Goal: Transaction & Acquisition: Purchase product/service

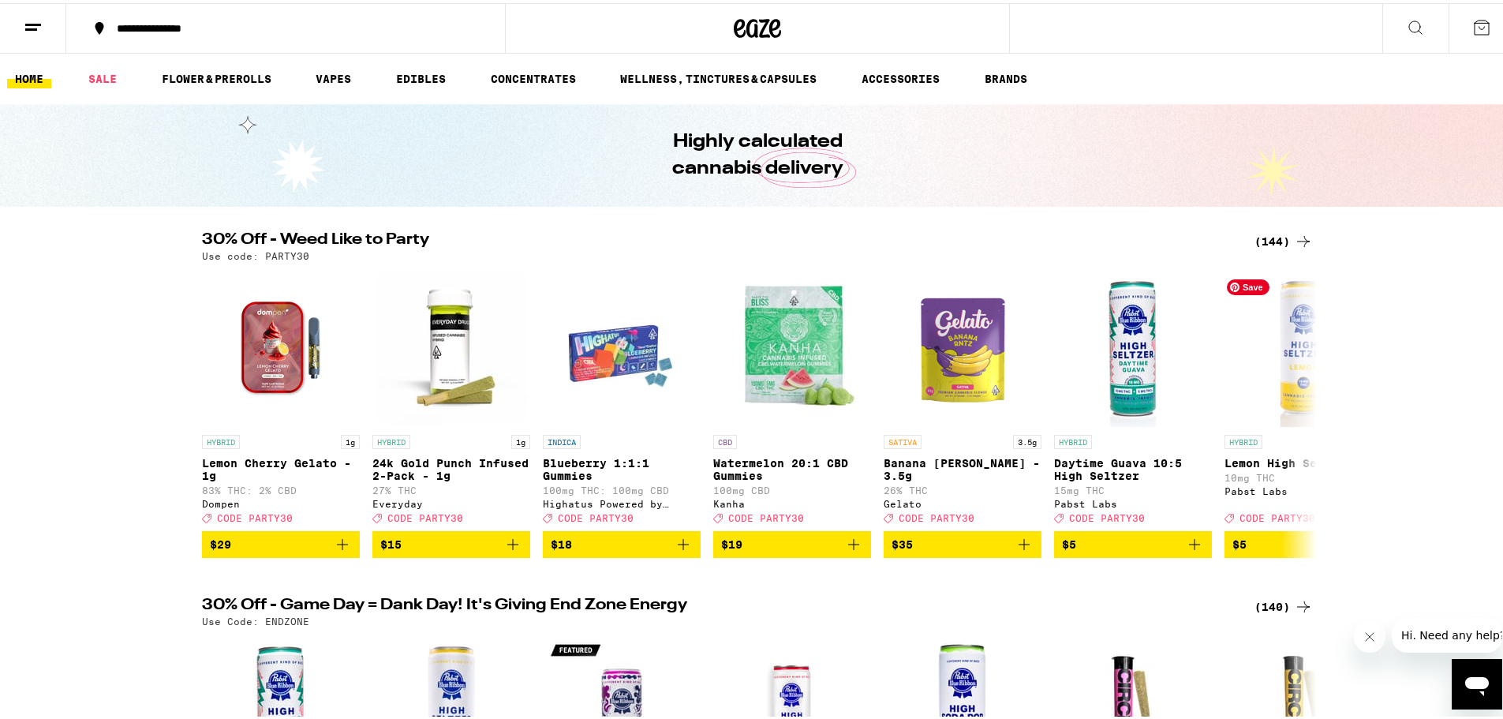
click at [1275, 240] on div "(144)" at bounding box center [1283, 238] width 58 height 19
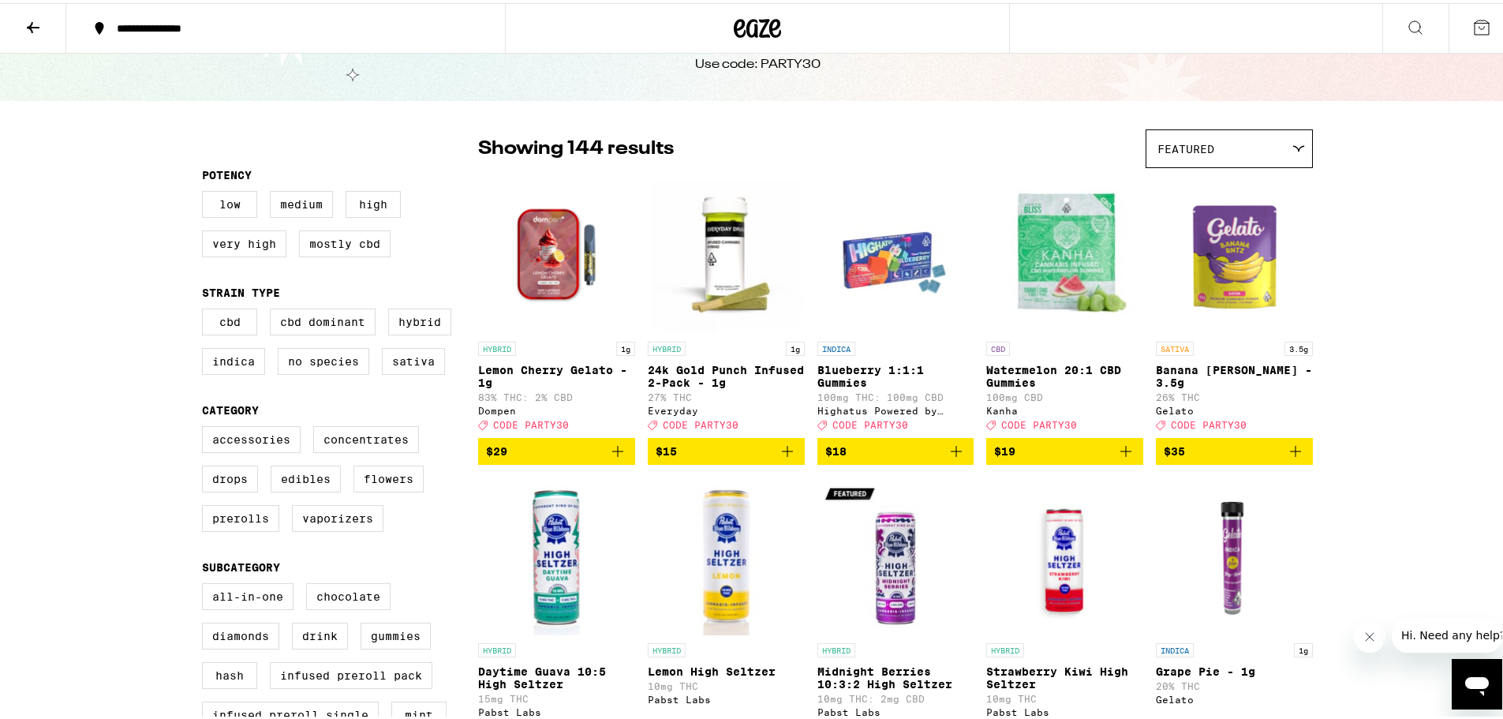
scroll to position [79, 0]
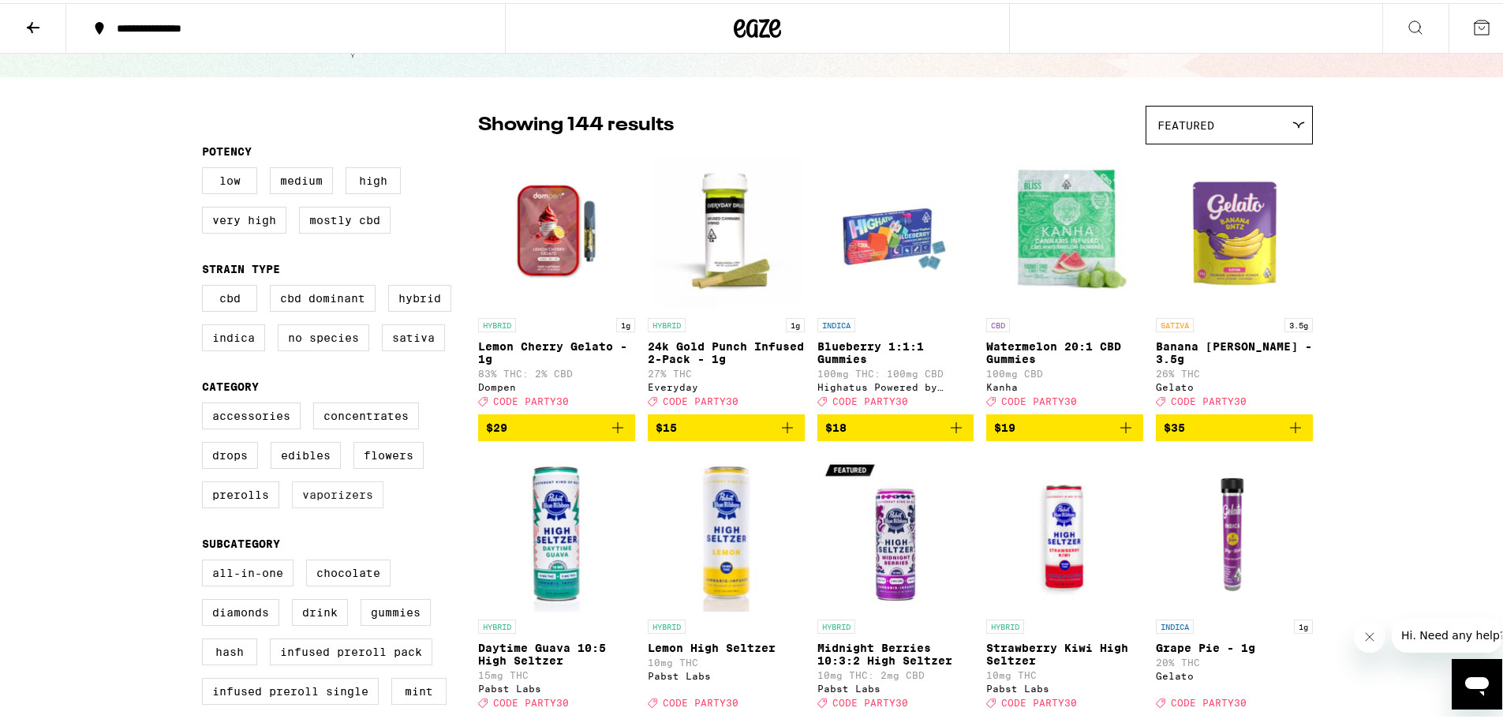
click at [330, 505] on label "Vaporizers" at bounding box center [338, 491] width 92 height 27
click at [206, 402] on input "Vaporizers" at bounding box center [205, 402] width 1 height 1
checkbox input "true"
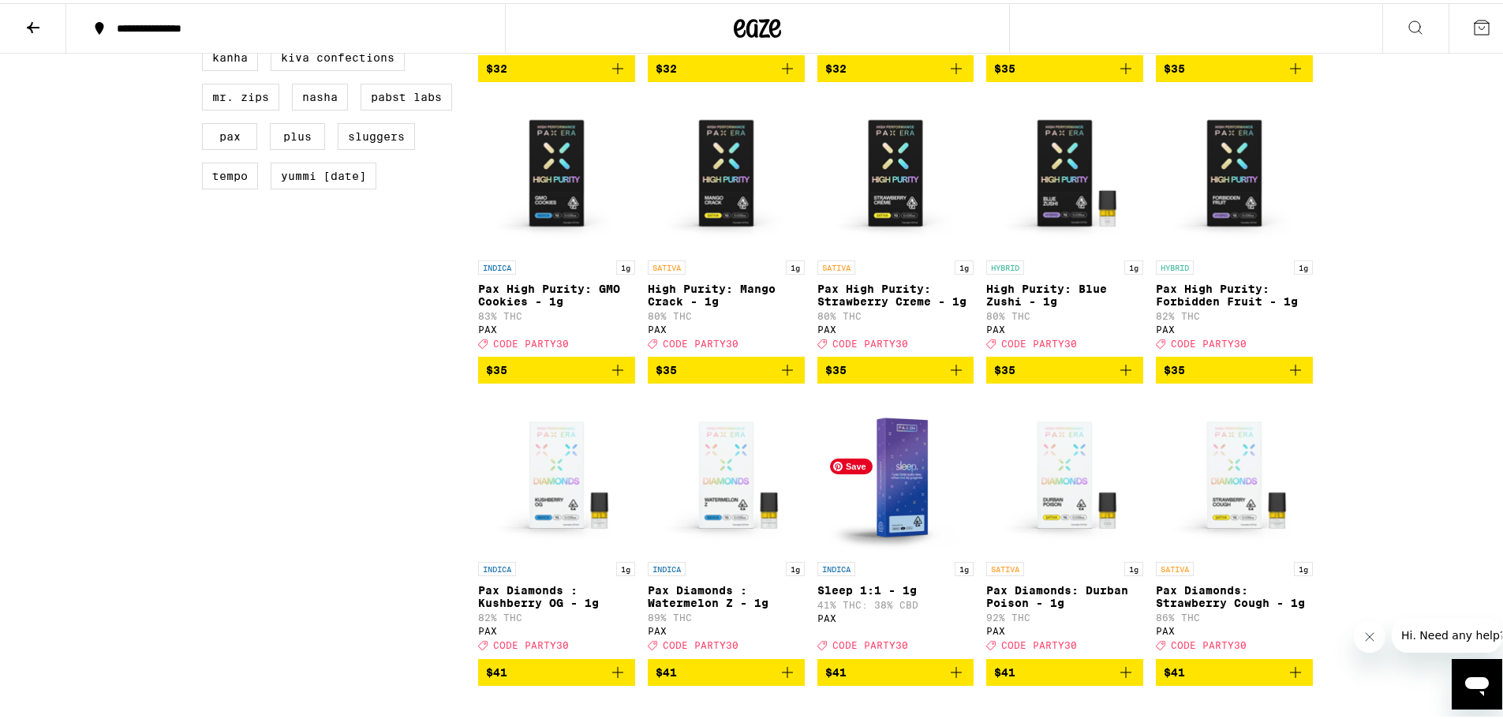
scroll to position [1341, 0]
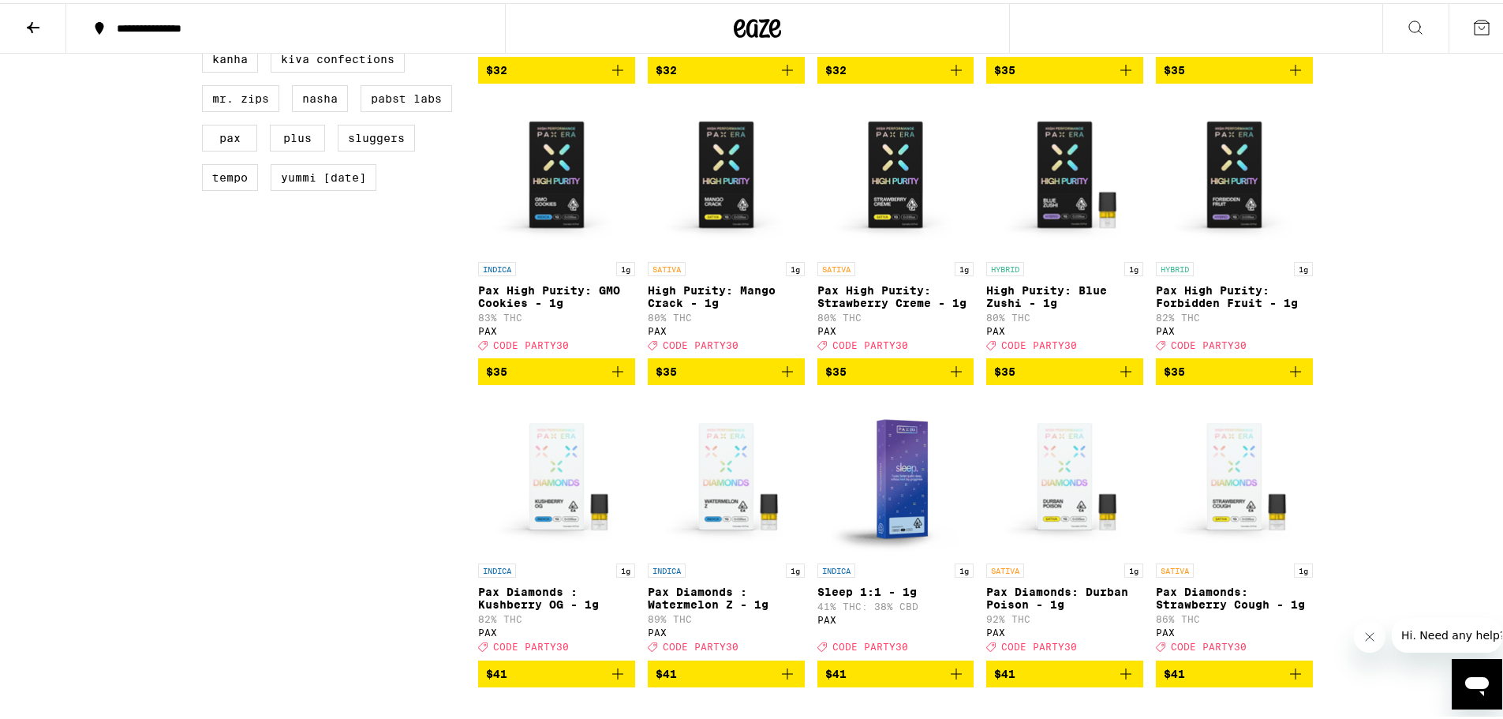
drag, startPoint x: 1296, startPoint y: 416, endPoint x: 1277, endPoint y: 444, distance: 34.1
click at [1296, 378] on icon "Add to bag" at bounding box center [1295, 368] width 19 height 19
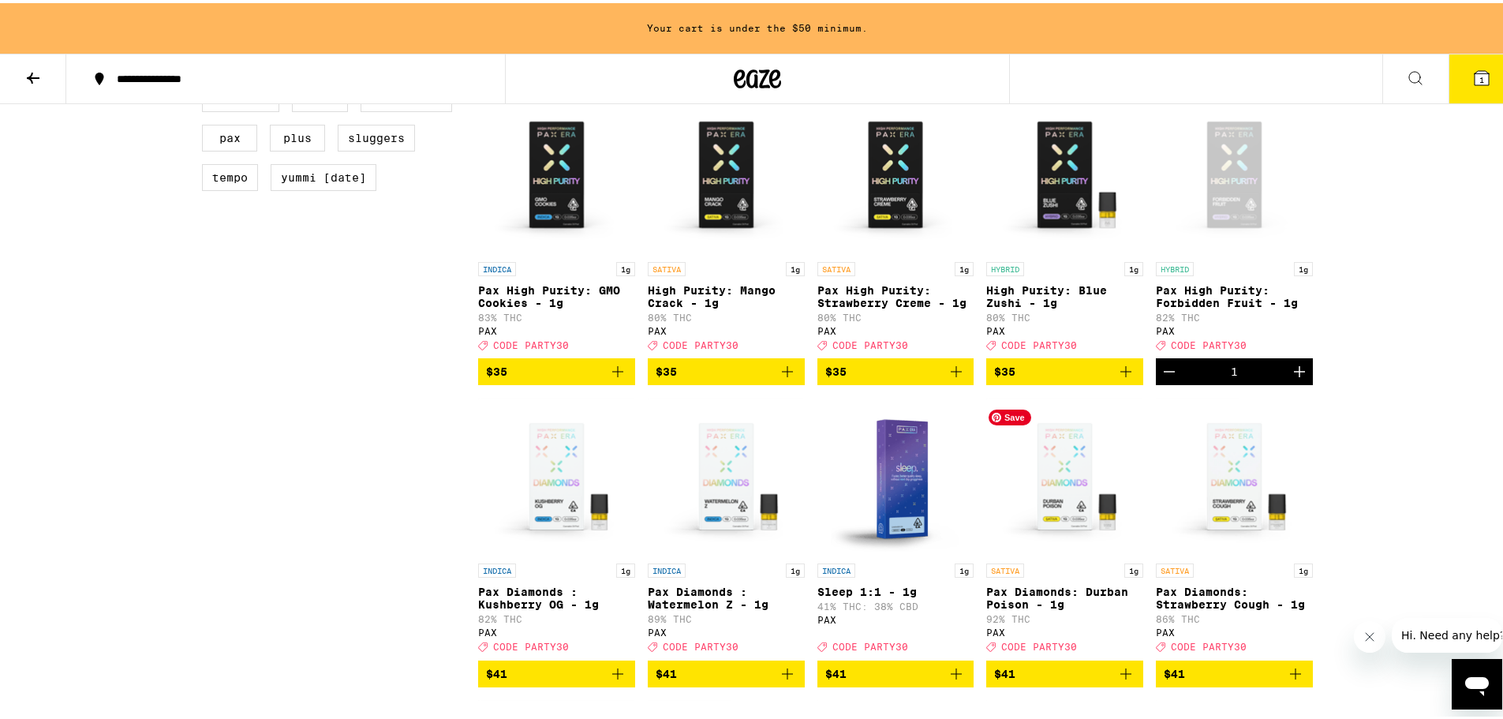
scroll to position [1549, 0]
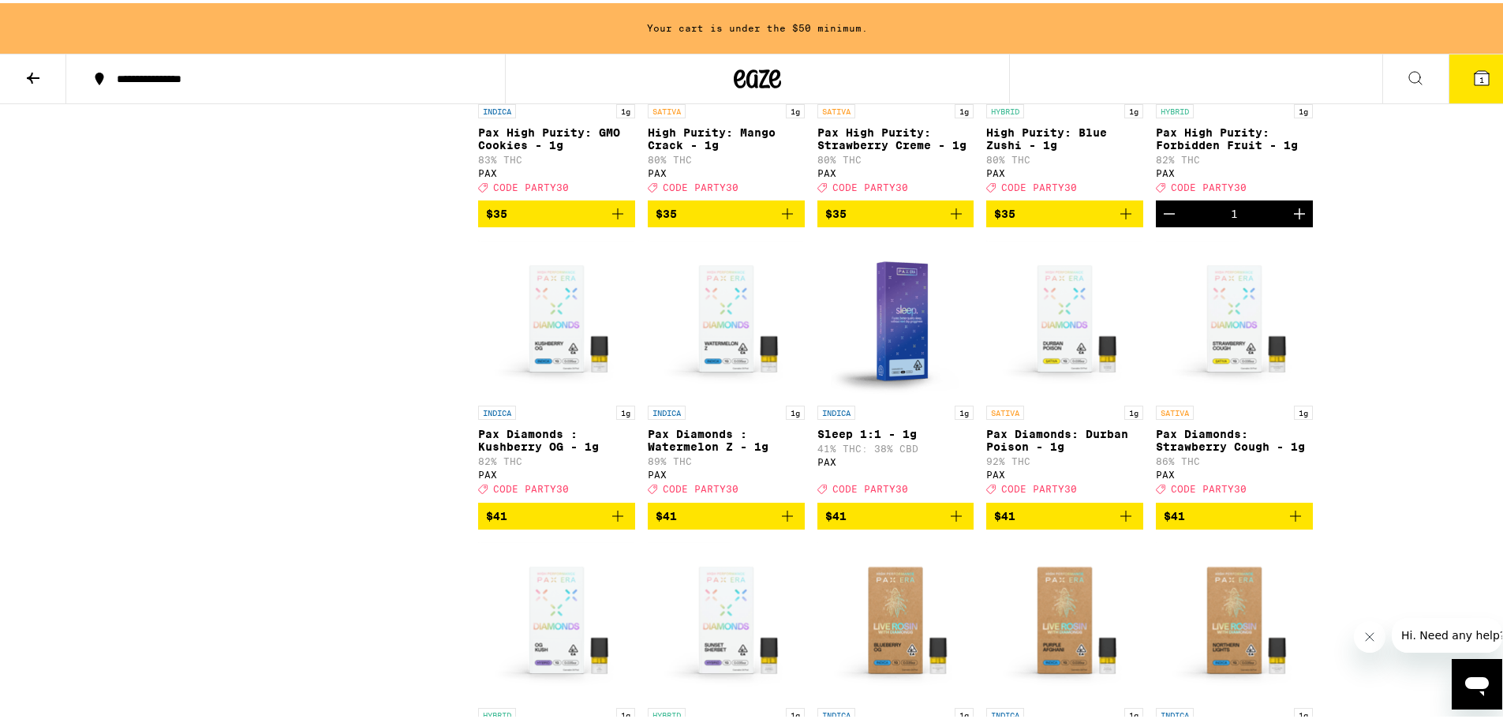
click at [1130, 526] on button "$41" at bounding box center [1064, 512] width 157 height 27
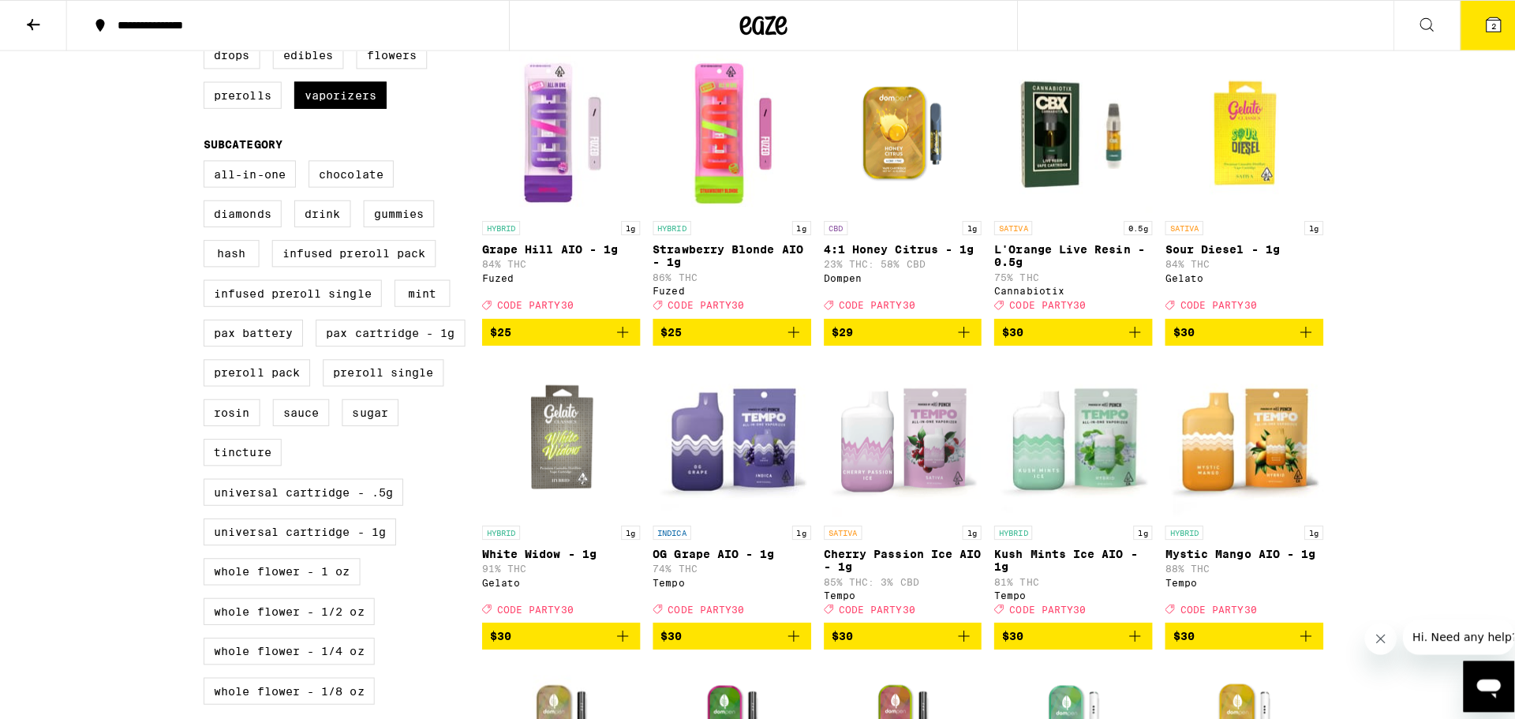
scroll to position [473, 0]
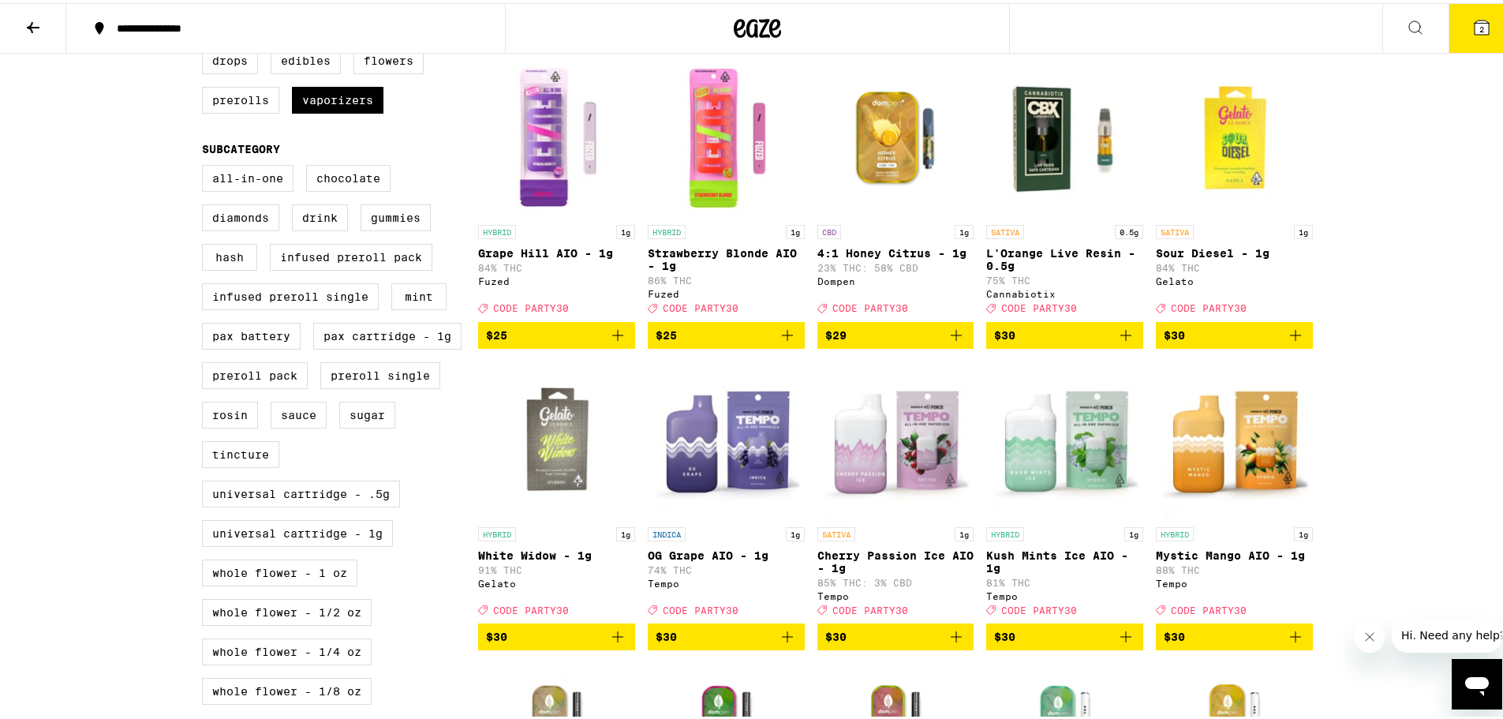
click at [1475, 24] on icon at bounding box center [1482, 24] width 14 height 14
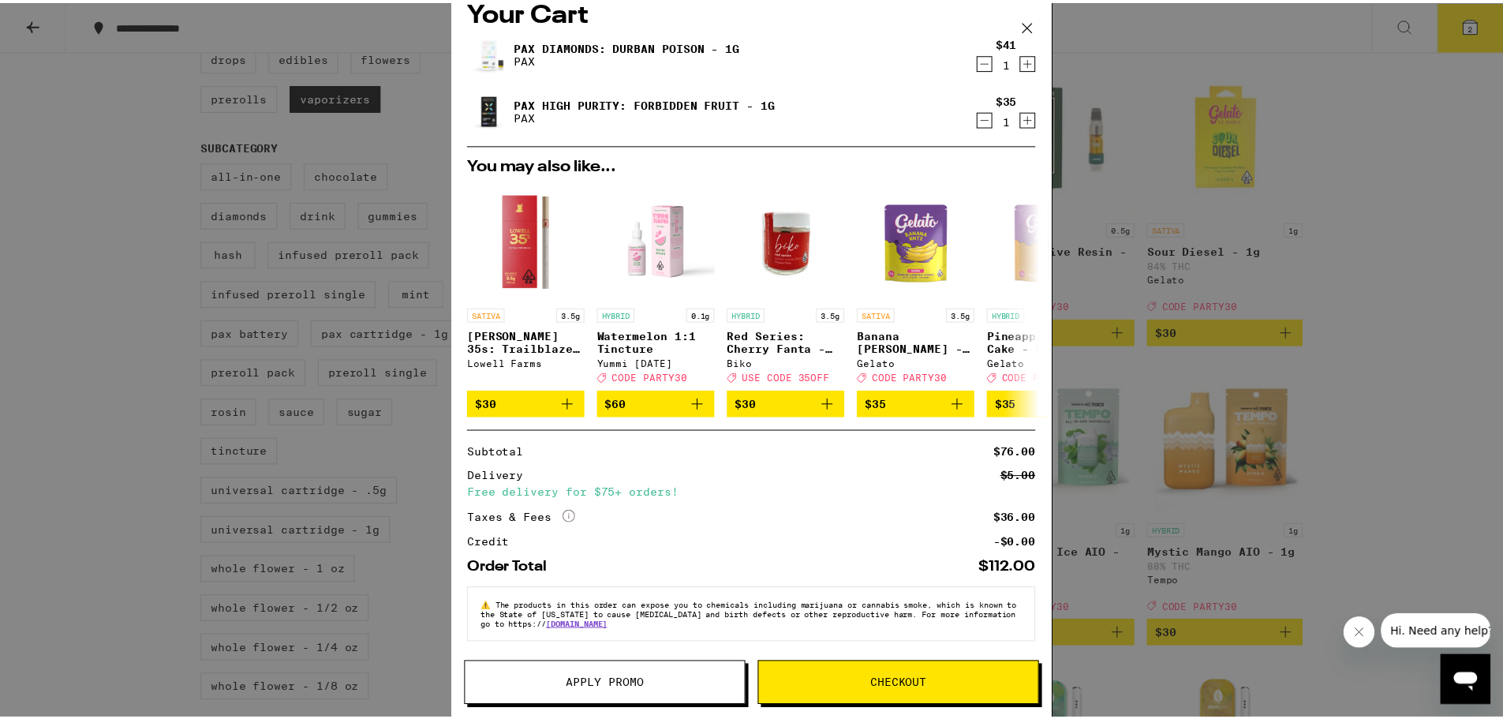
scroll to position [33, 0]
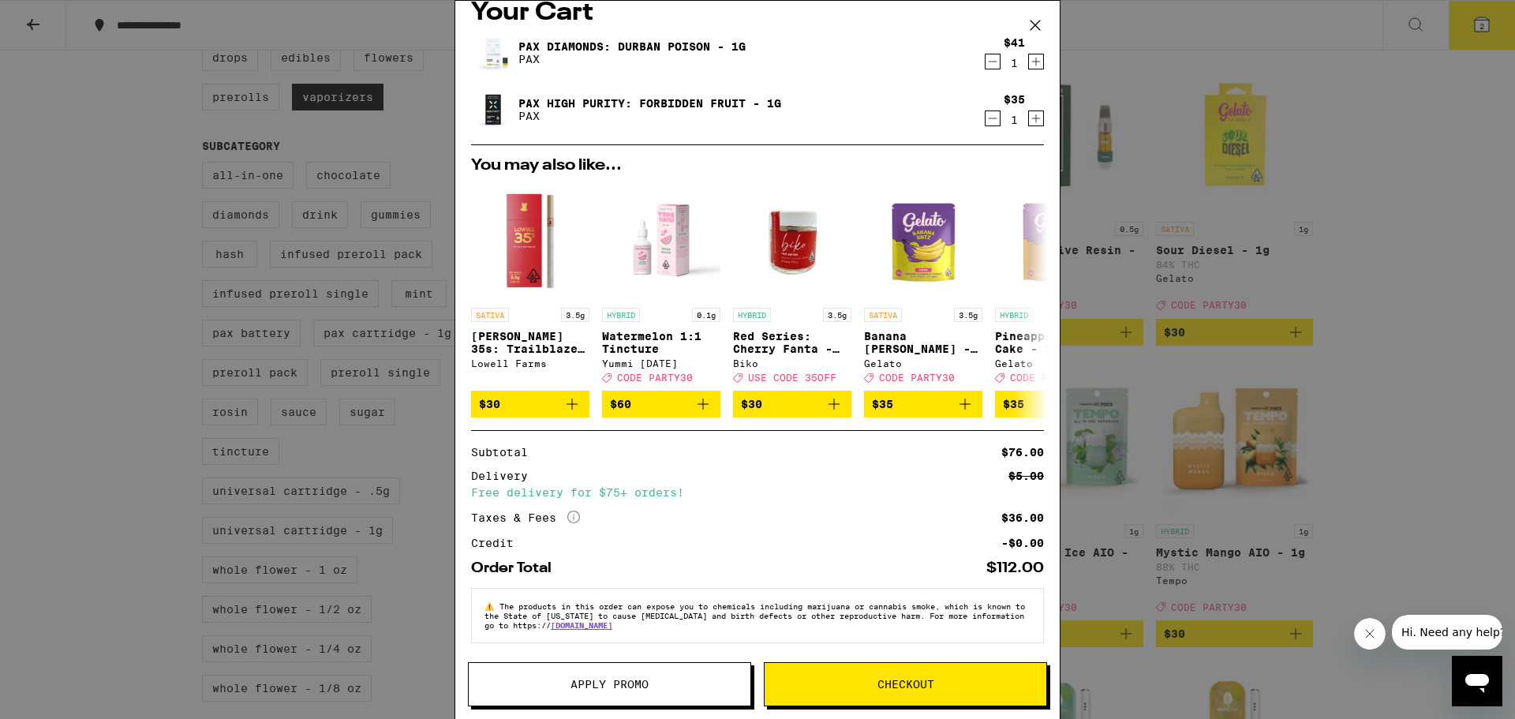
click at [573, 682] on span "Apply Promo" at bounding box center [609, 683] width 78 height 11
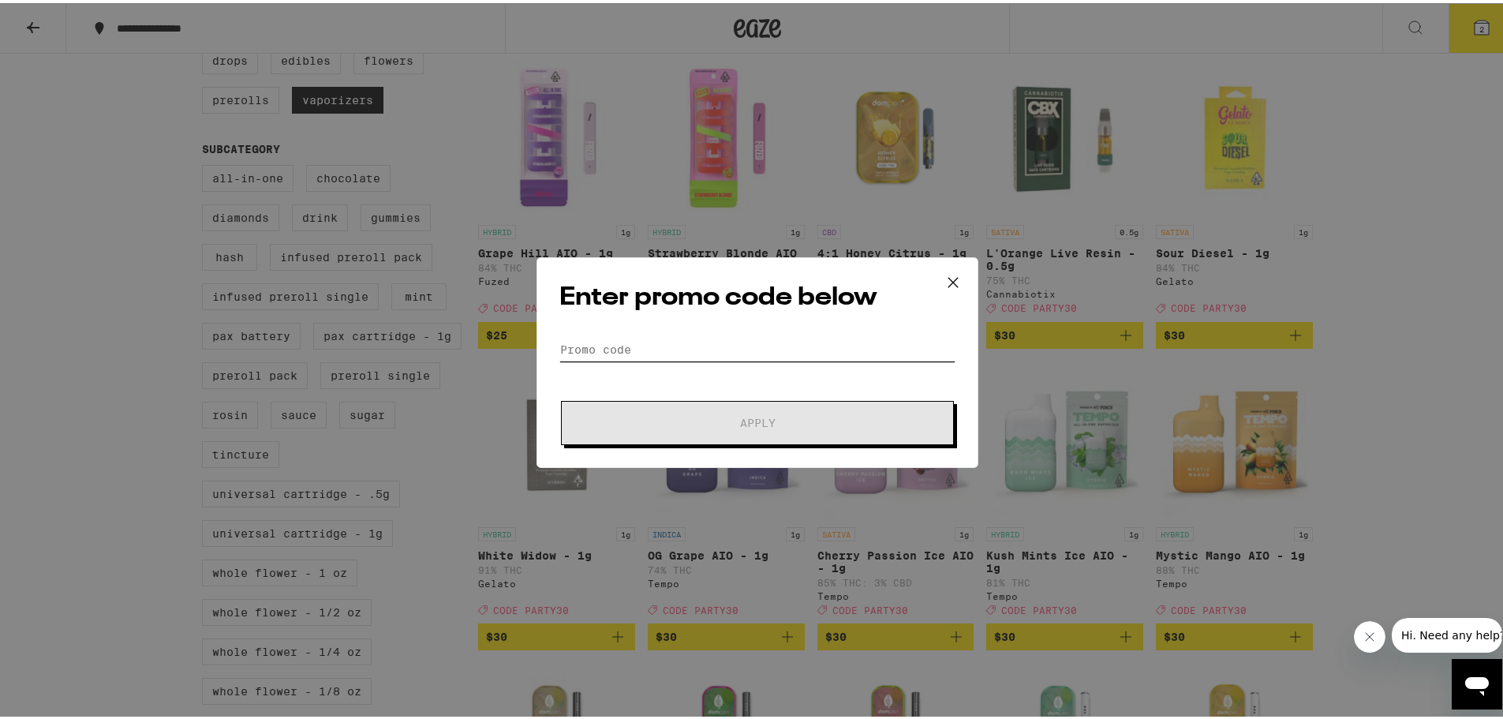
click at [715, 344] on input "Promo Code" at bounding box center [757, 347] width 396 height 24
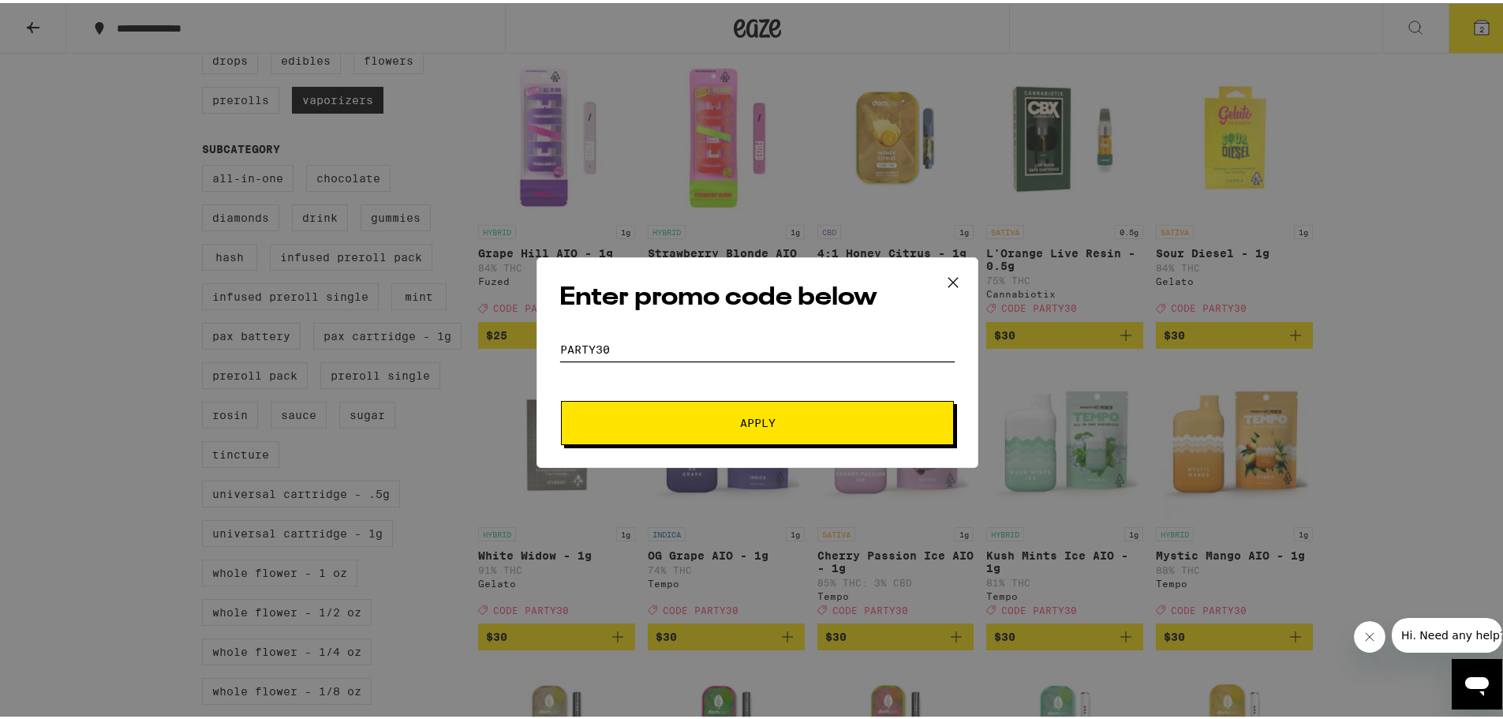
type input "PARTY30"
click at [561, 398] on button "Apply" at bounding box center [757, 420] width 393 height 44
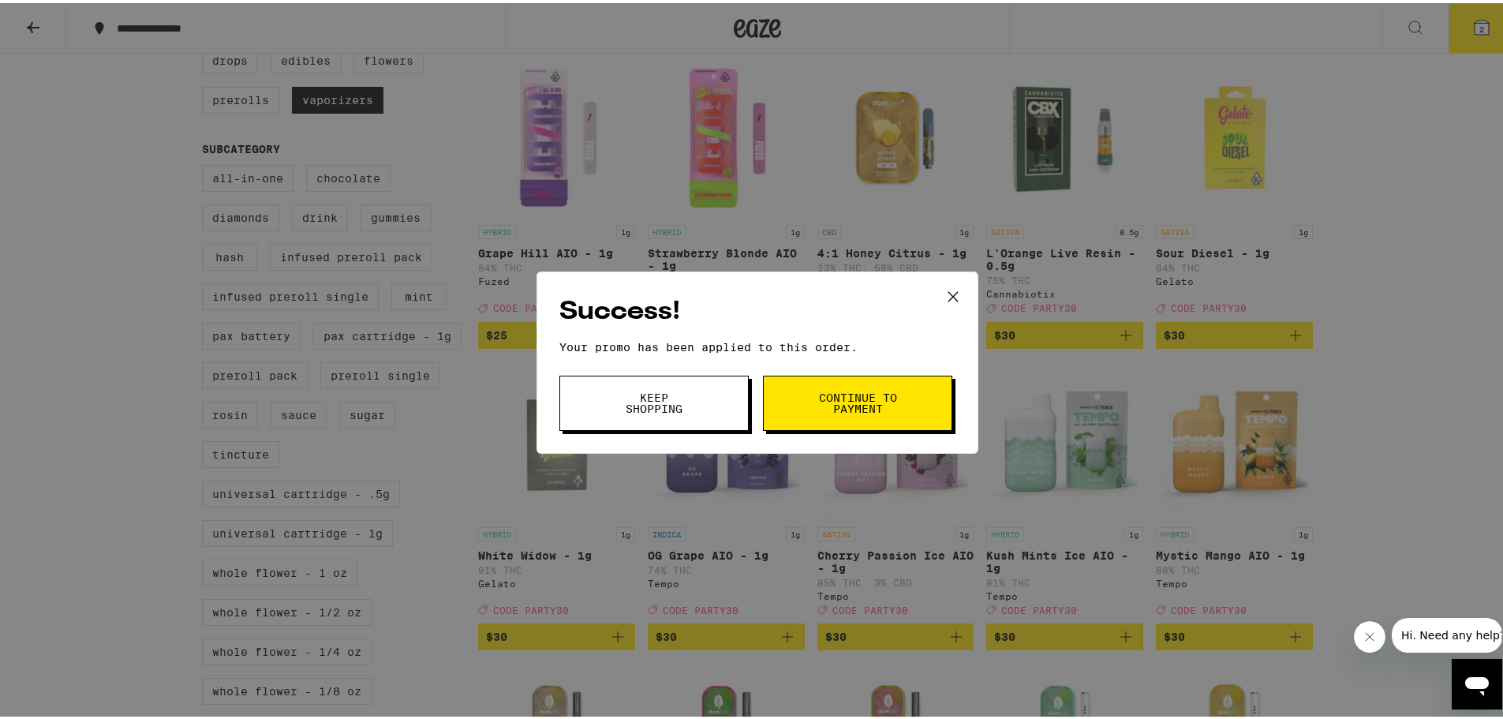
click at [824, 411] on span "Continue to payment" at bounding box center [857, 400] width 80 height 22
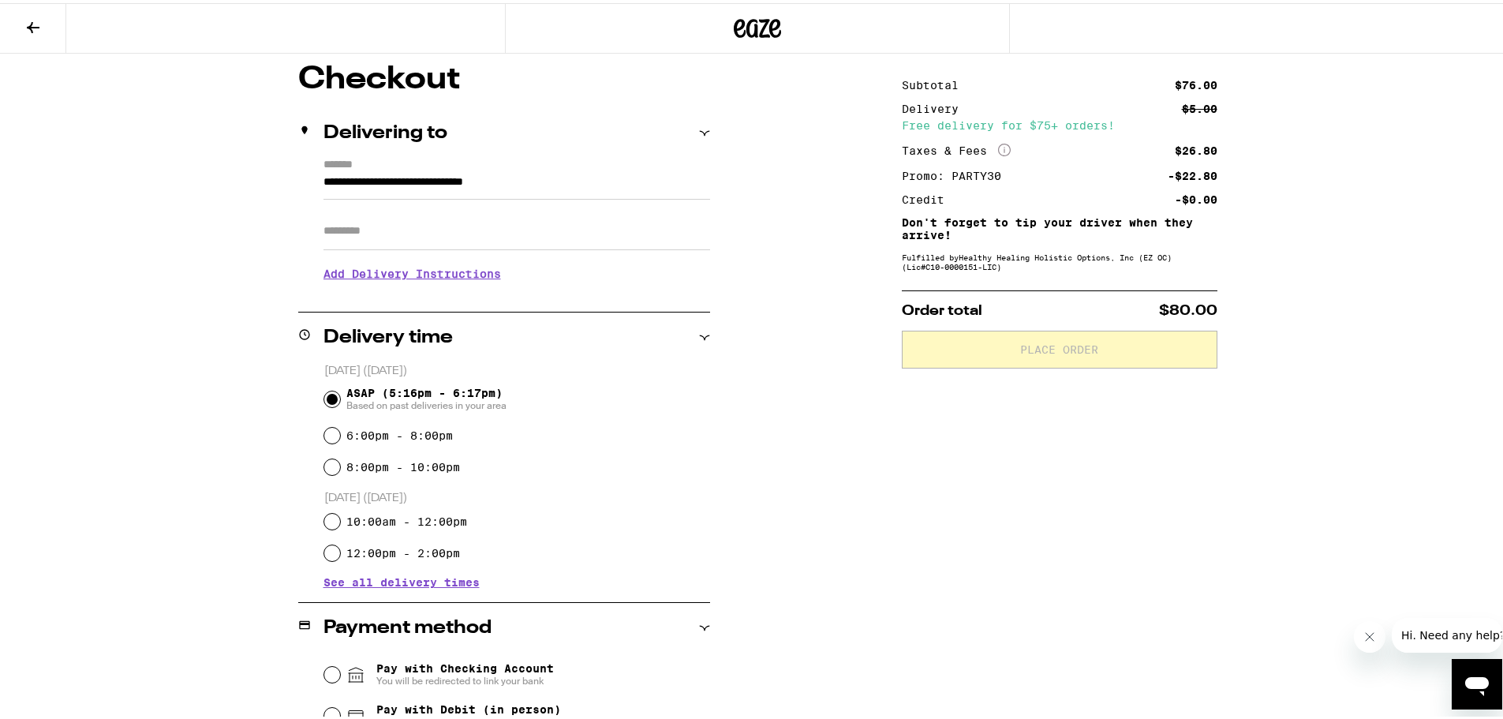
scroll to position [158, 0]
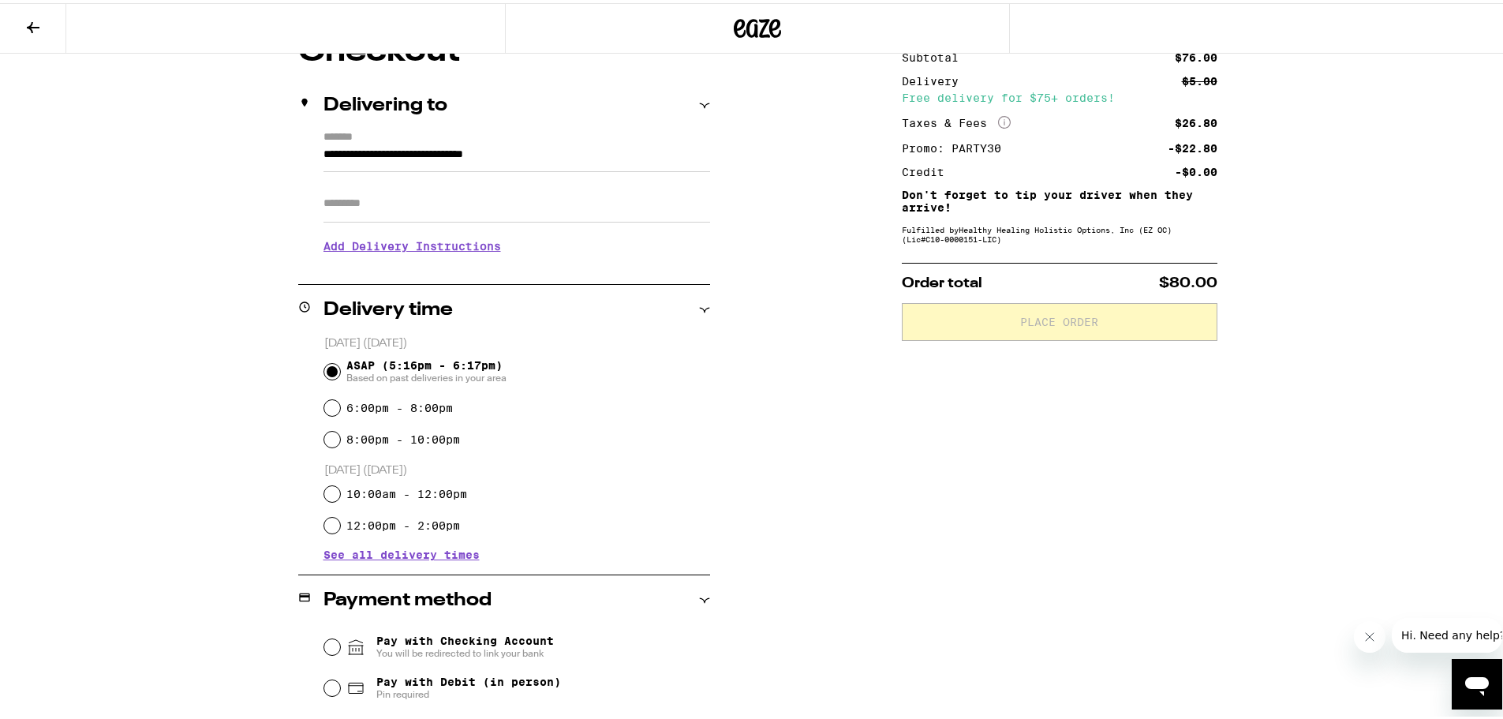
click at [442, 237] on h3 "Add Delivery Instructions" at bounding box center [516, 243] width 387 height 36
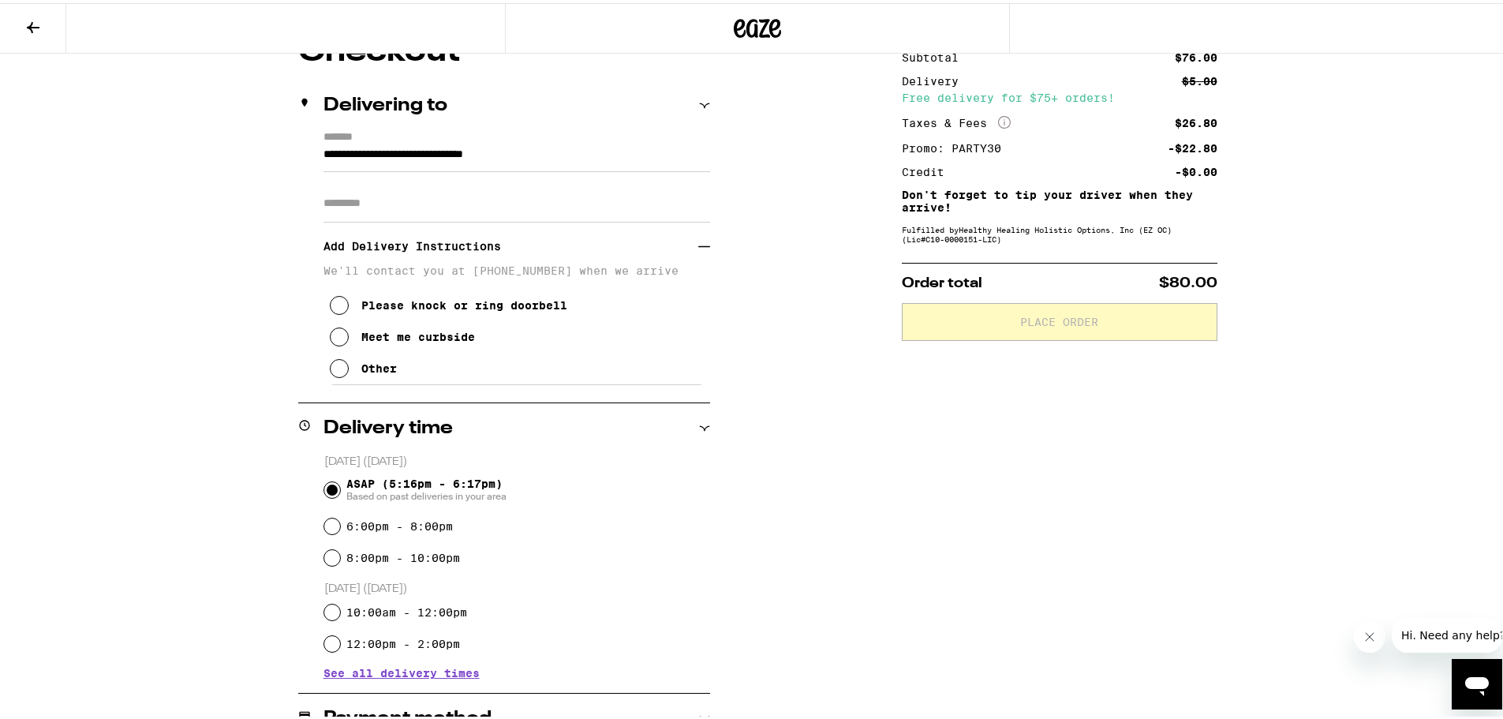
click at [342, 338] on icon at bounding box center [339, 333] width 19 height 19
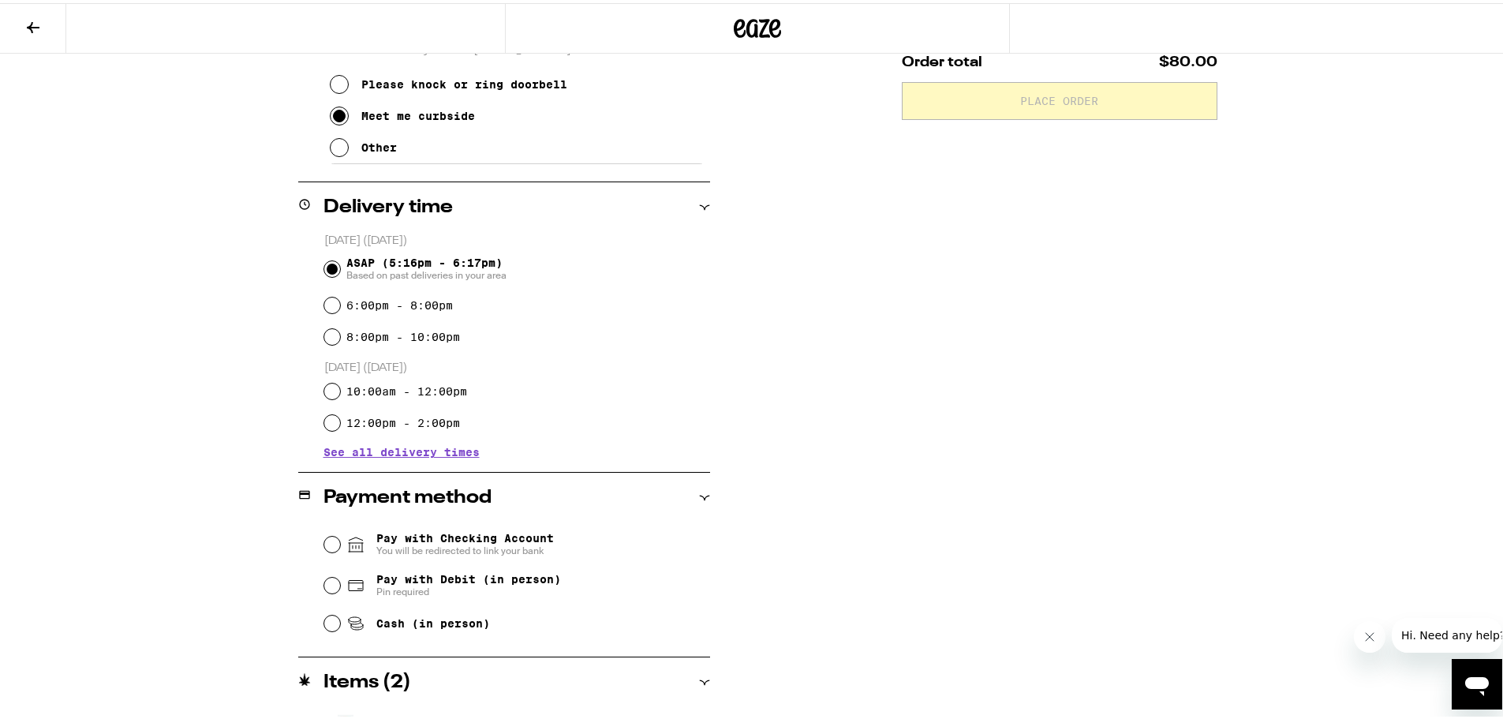
scroll to position [394, 0]
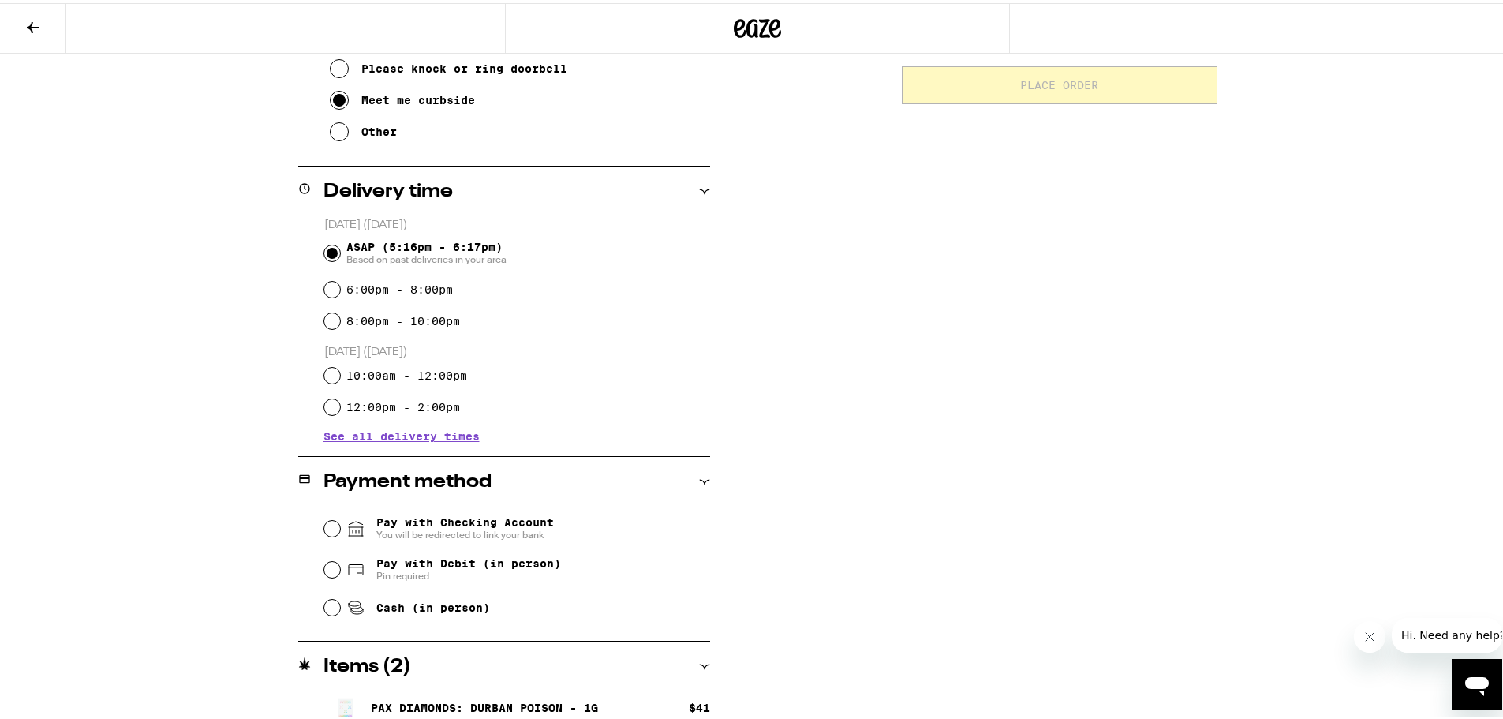
click at [198, 316] on div "**********" at bounding box center [757, 299] width 1136 height 1007
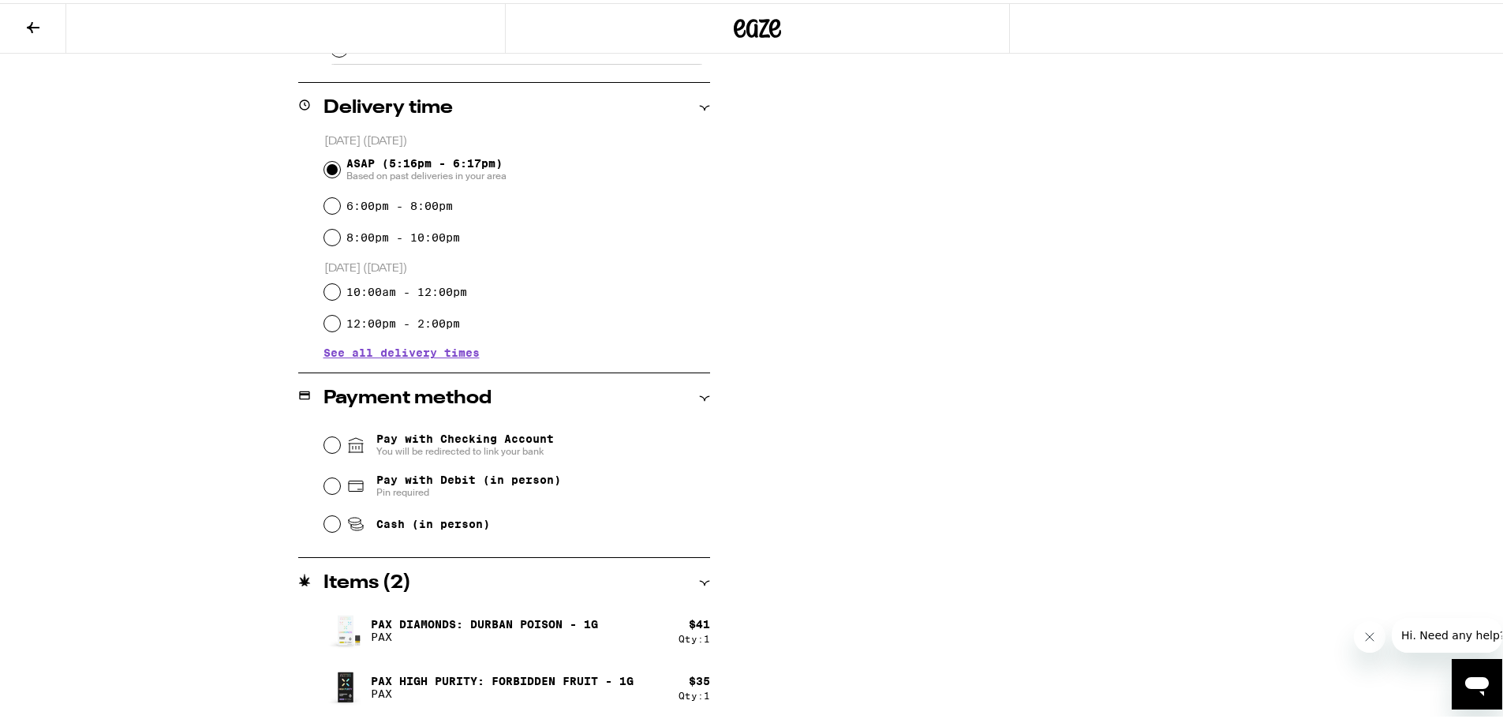
scroll to position [479, 0]
click at [312, 481] on div "Pay with Checking Account You will be redirected to link your bank Pay with Deb…" at bounding box center [504, 479] width 412 height 118
click at [324, 490] on input "Pay with Debit (in person) Pin required" at bounding box center [332, 482] width 16 height 16
radio input "true"
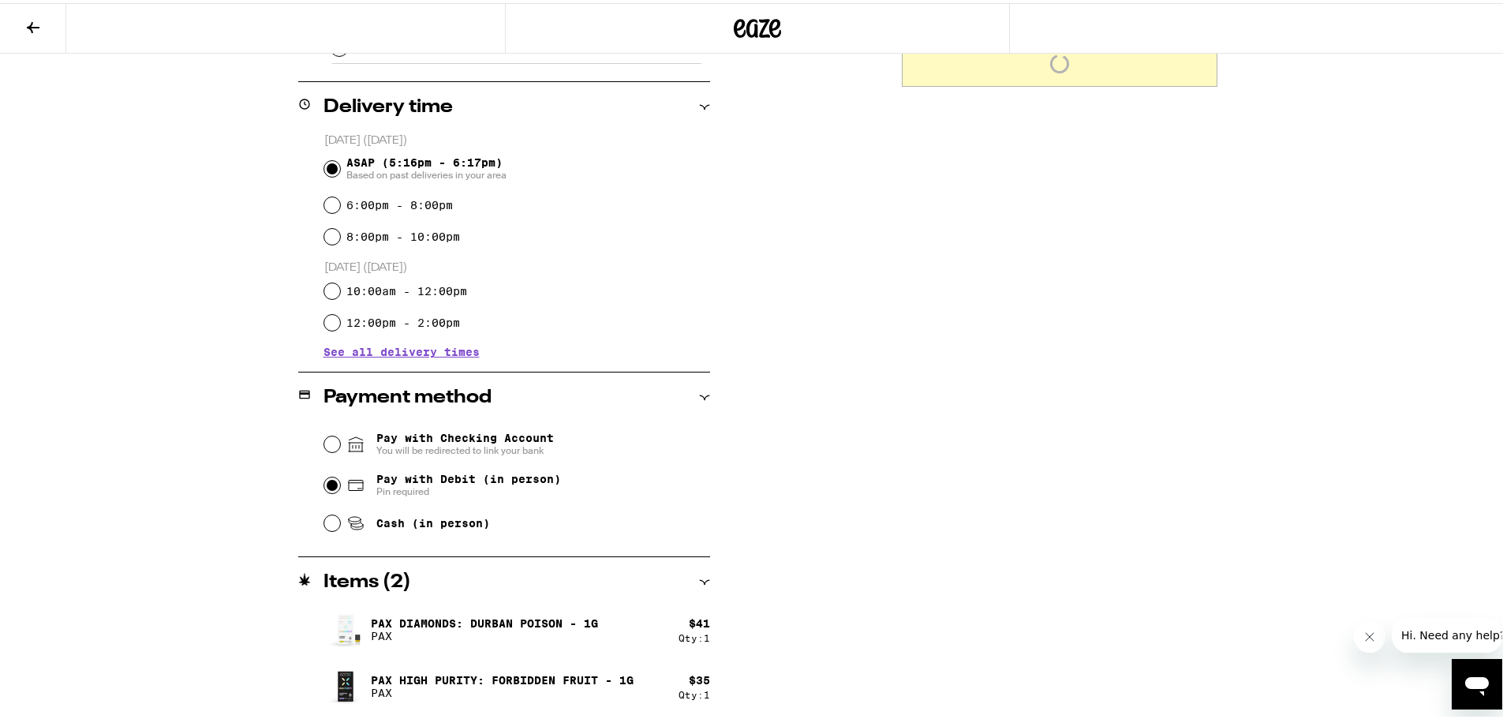
click at [82, 469] on div "**********" at bounding box center [757, 120] width 1515 height 1198
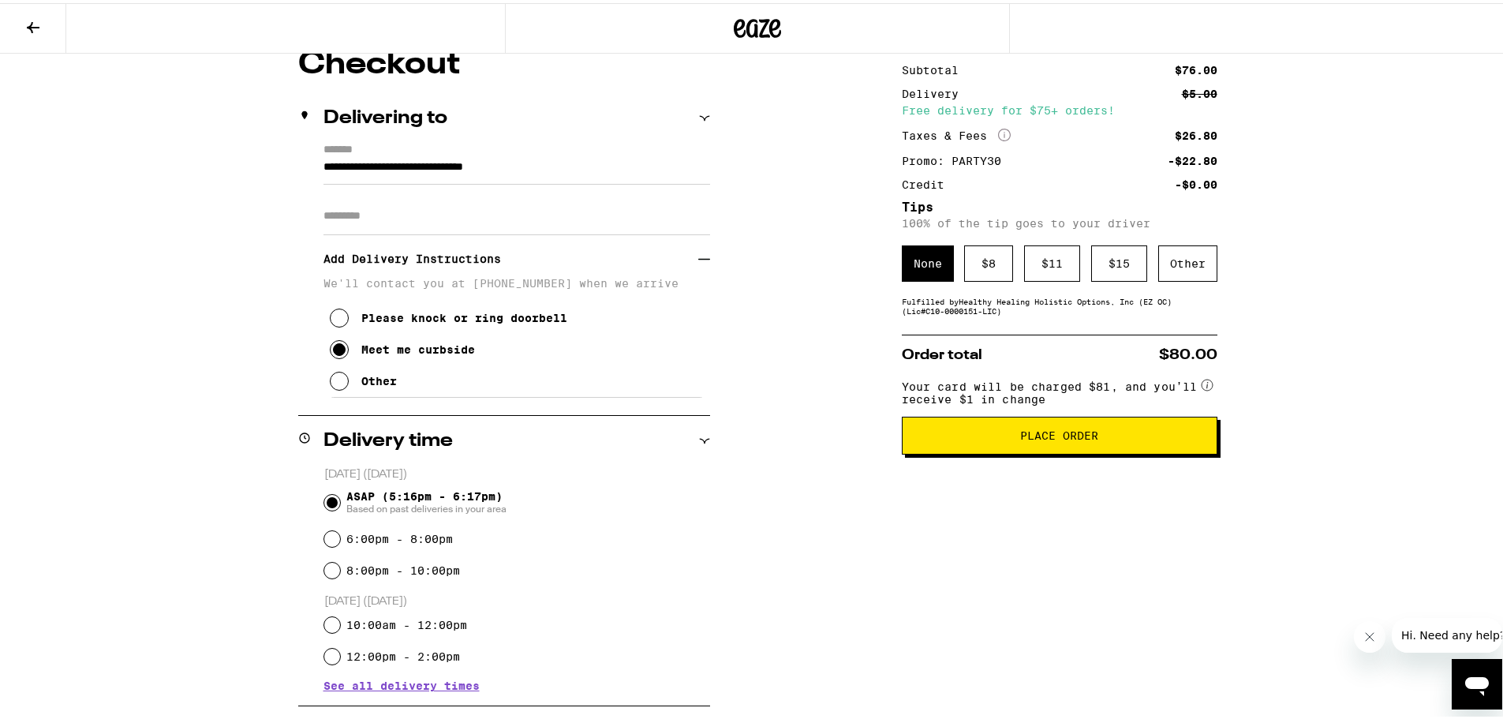
scroll to position [0, 0]
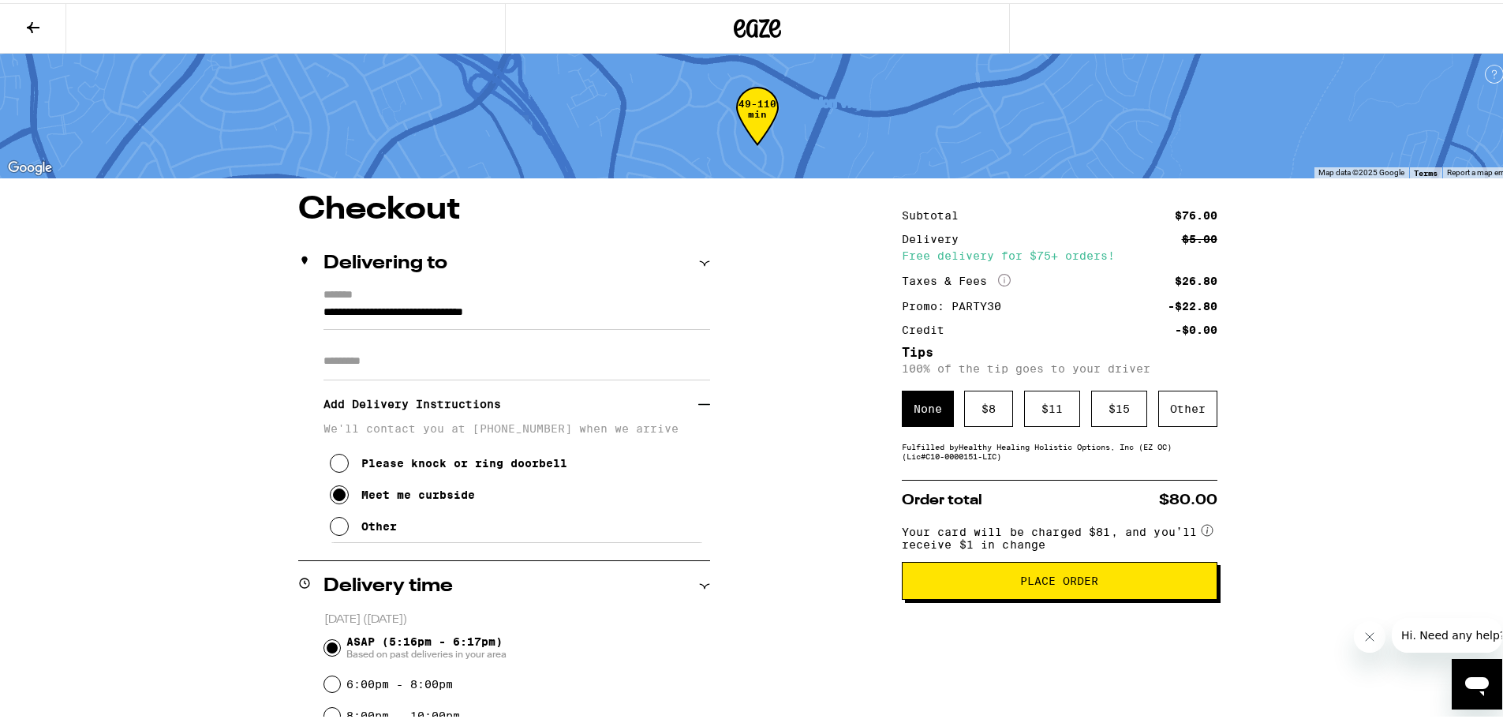
click at [978, 582] on span "Place Order" at bounding box center [1059, 577] width 289 height 11
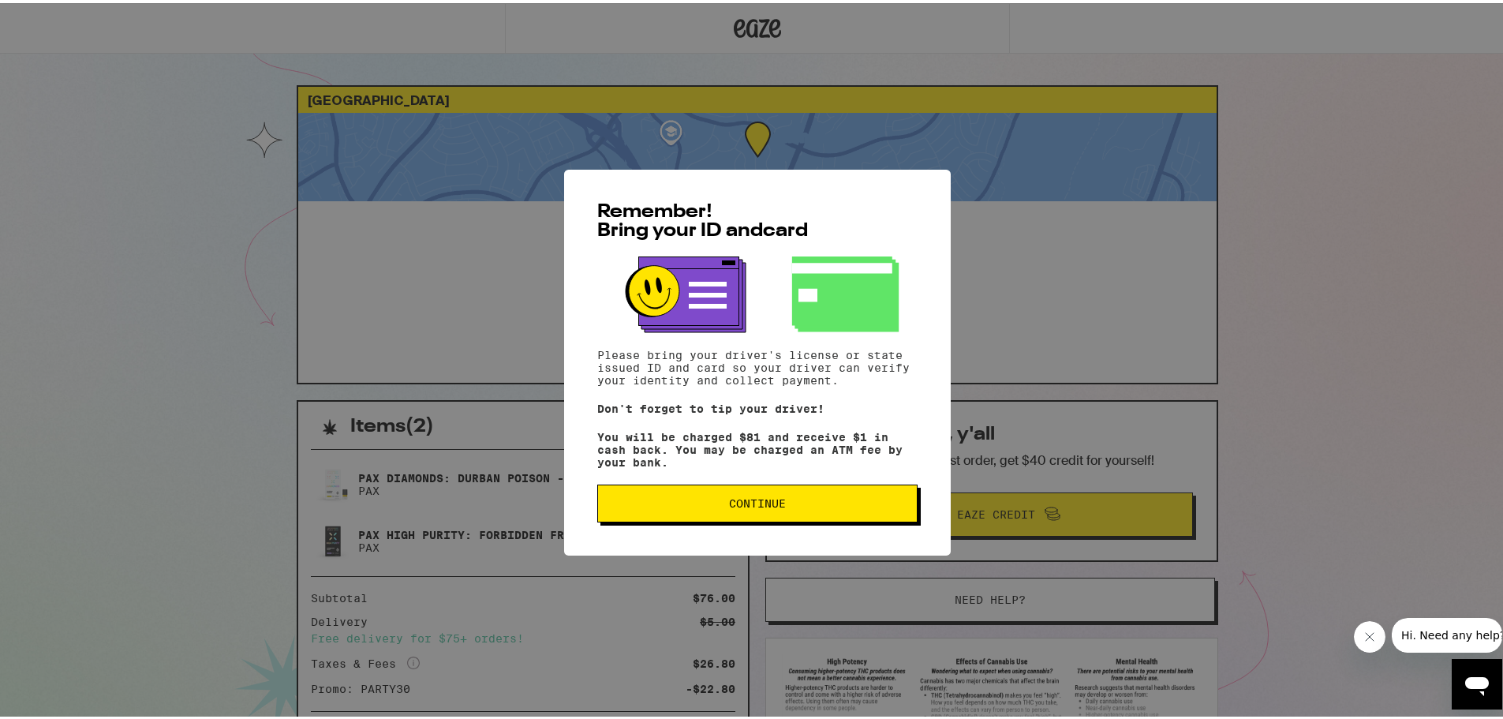
click at [787, 497] on button "Continue" at bounding box center [757, 500] width 320 height 38
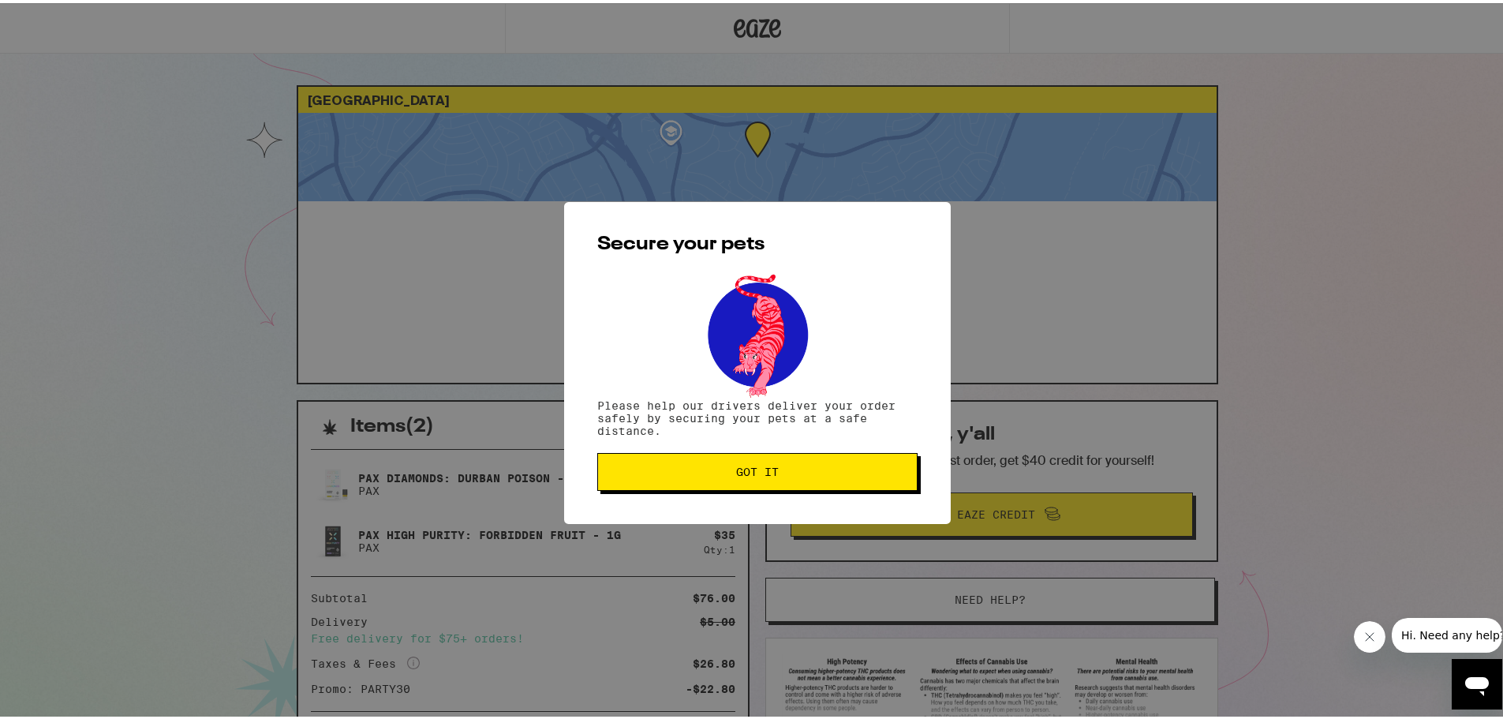
click at [660, 469] on span "Got it" at bounding box center [757, 468] width 293 height 11
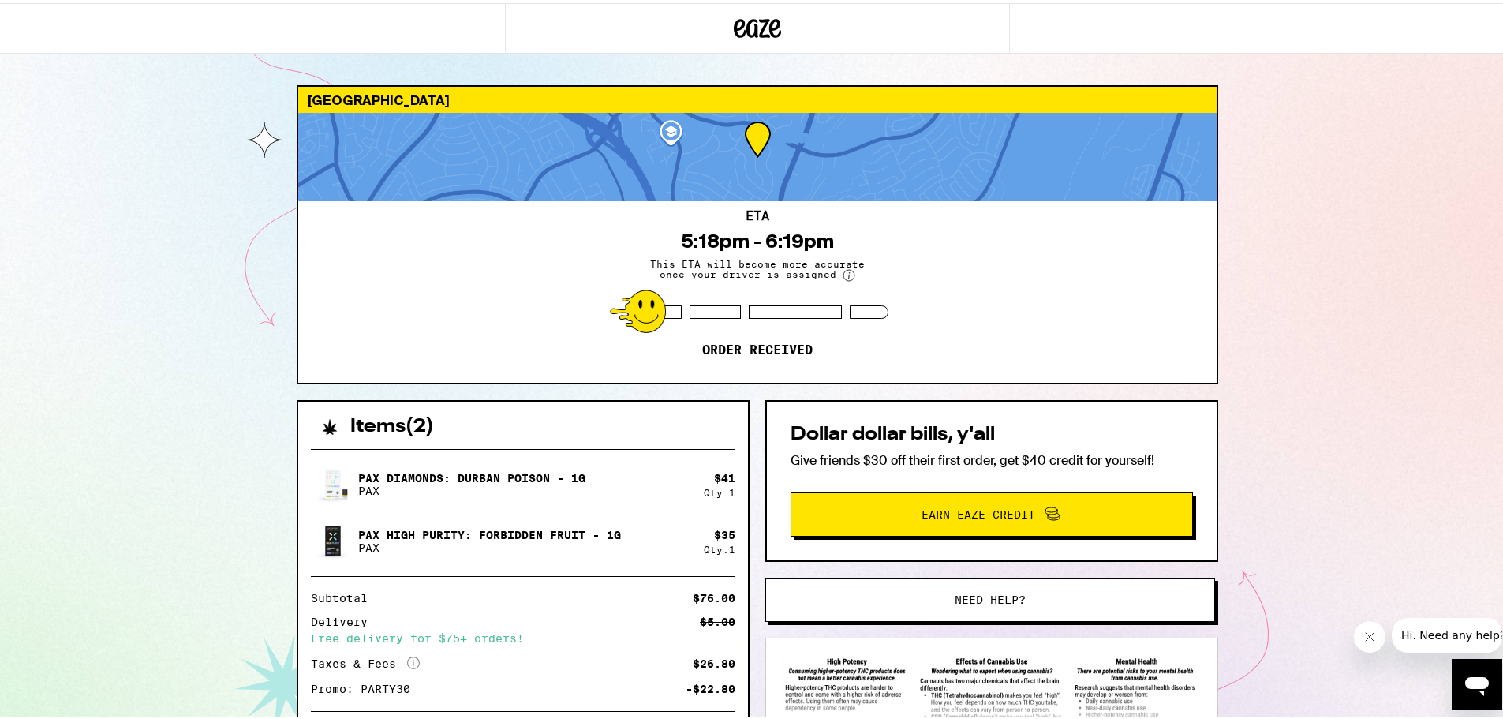
click at [1427, 306] on div "[GEOGRAPHIC_DATA] 92691 ETA 5:18pm - 6:19pm This ETA will become more accurate …" at bounding box center [757, 443] width 1515 height 887
click at [190, 234] on div "[GEOGRAPHIC_DATA] 92691 ETA 5:18pm - 6:19pm This ETA will become more accurate …" at bounding box center [757, 443] width 1515 height 887
